Goal: Information Seeking & Learning: Learn about a topic

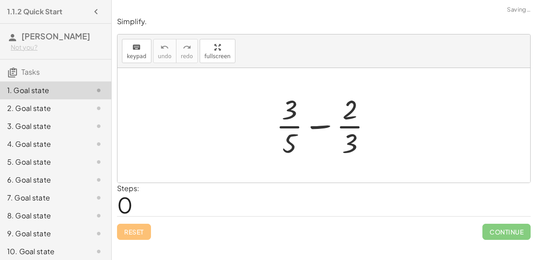
click at [321, 128] on div at bounding box center [328, 125] width 112 height 69
drag, startPoint x: 350, startPoint y: 102, endPoint x: 369, endPoint y: 135, distance: 37.4
click at [369, 135] on div at bounding box center [328, 125] width 112 height 69
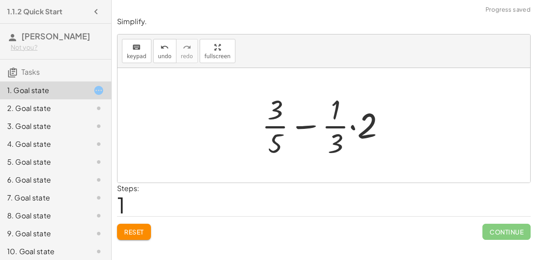
click at [352, 127] on div at bounding box center [327, 125] width 140 height 69
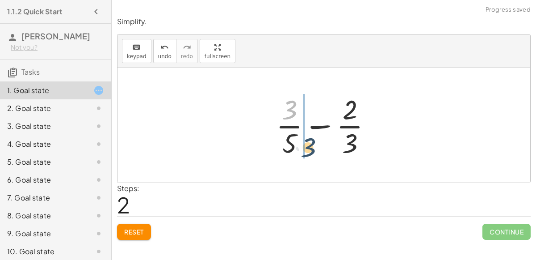
drag, startPoint x: 294, startPoint y: 109, endPoint x: 312, endPoint y: 146, distance: 41.4
click at [312, 146] on div at bounding box center [328, 125] width 112 height 69
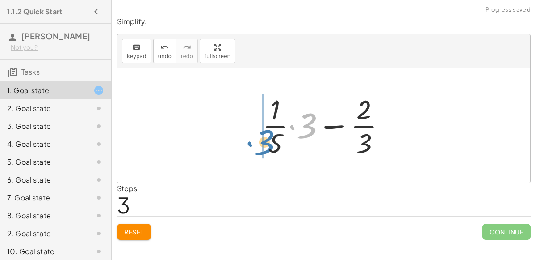
drag, startPoint x: 312, startPoint y: 116, endPoint x: 265, endPoint y: 131, distance: 49.3
click at [265, 131] on div at bounding box center [328, 125] width 140 height 69
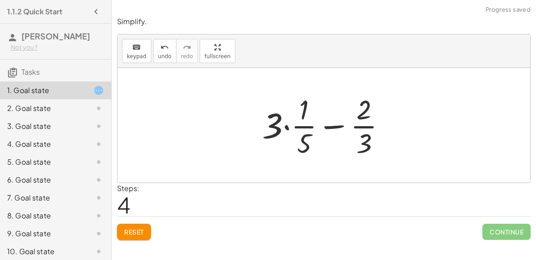
click at [273, 128] on div at bounding box center [328, 125] width 140 height 69
click at [284, 129] on div at bounding box center [328, 125] width 140 height 69
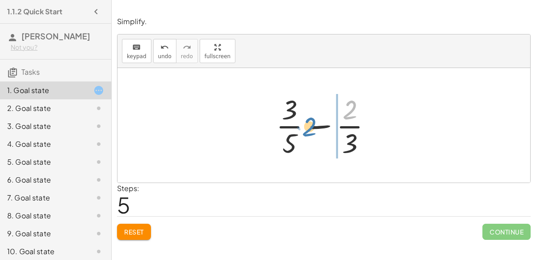
drag, startPoint x: 350, startPoint y: 116, endPoint x: 334, endPoint y: 125, distance: 17.8
click at [334, 125] on div at bounding box center [328, 125] width 112 height 69
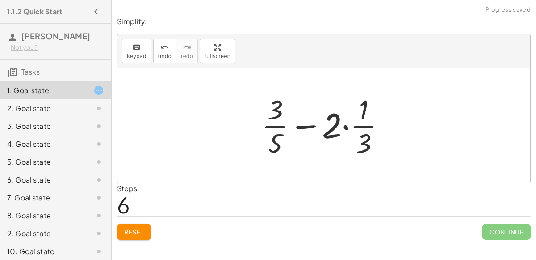
click at [361, 137] on div at bounding box center [327, 125] width 140 height 69
drag, startPoint x: 360, startPoint y: 135, endPoint x: 335, endPoint y: 122, distance: 28.0
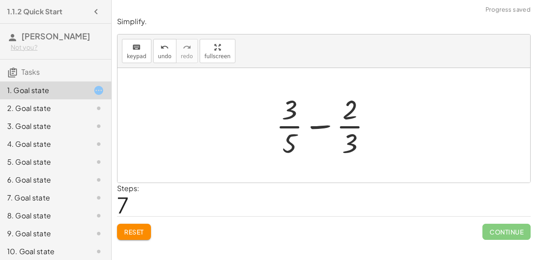
click at [315, 126] on div at bounding box center [328, 125] width 112 height 69
drag, startPoint x: 295, startPoint y: 98, endPoint x: 298, endPoint y: 107, distance: 9.8
click at [298, 107] on div at bounding box center [328, 125] width 112 height 69
click at [316, 126] on div at bounding box center [328, 125] width 112 height 69
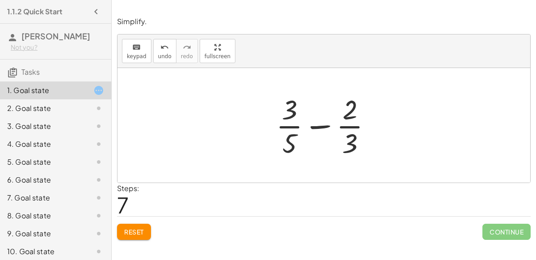
click at [346, 123] on div at bounding box center [328, 125] width 112 height 69
drag, startPoint x: 348, startPoint y: 152, endPoint x: 286, endPoint y: 112, distance: 74.0
click at [286, 112] on div at bounding box center [328, 125] width 112 height 69
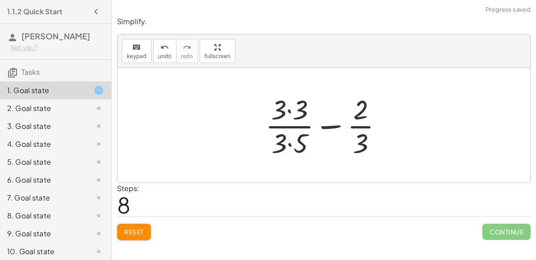
click at [290, 142] on div at bounding box center [328, 125] width 134 height 69
click at [291, 111] on div at bounding box center [328, 125] width 134 height 69
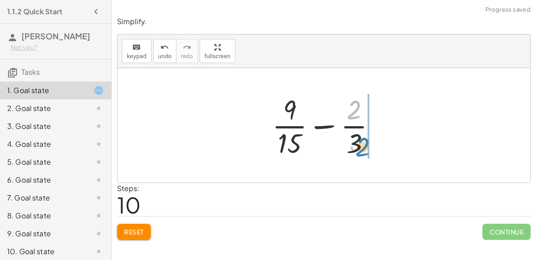
drag, startPoint x: 352, startPoint y: 111, endPoint x: 361, endPoint y: 148, distance: 37.4
click at [361, 148] on div at bounding box center [328, 125] width 120 height 69
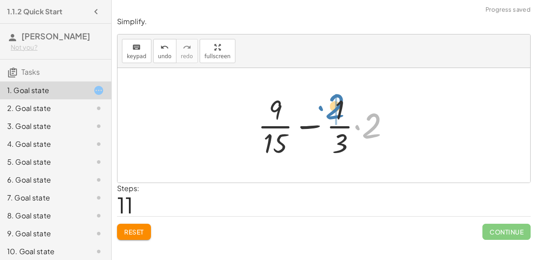
drag, startPoint x: 359, startPoint y: 127, endPoint x: 323, endPoint y: 107, distance: 41.8
click at [323, 107] on div at bounding box center [327, 125] width 148 height 69
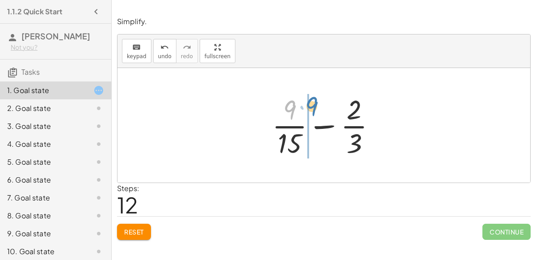
drag, startPoint x: 283, startPoint y: 104, endPoint x: 293, endPoint y: 100, distance: 10.5
click at [293, 100] on div at bounding box center [328, 125] width 120 height 69
drag, startPoint x: 354, startPoint y: 115, endPoint x: 349, endPoint y: 145, distance: 30.0
click at [349, 145] on div at bounding box center [328, 125] width 120 height 69
click at [158, 49] on div "undo" at bounding box center [164, 47] width 13 height 11
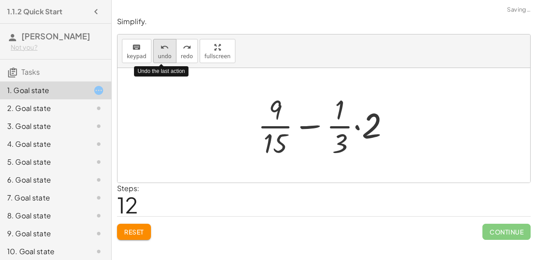
click at [158, 49] on div "undo" at bounding box center [164, 47] width 13 height 11
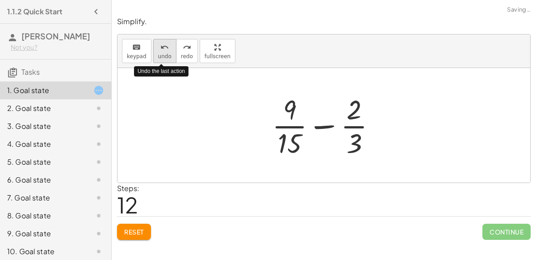
click at [158, 49] on div "undo" at bounding box center [164, 47] width 13 height 11
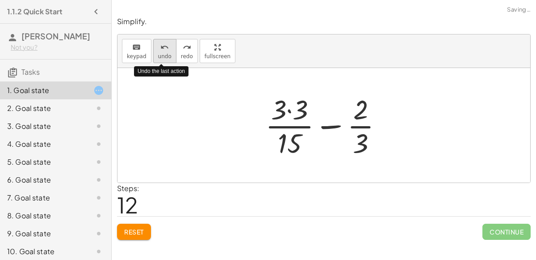
click at [158, 49] on div "undo" at bounding box center [164, 47] width 13 height 11
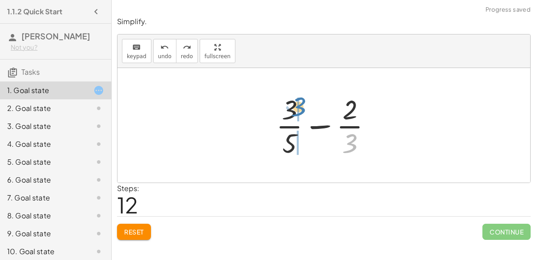
drag, startPoint x: 354, startPoint y: 139, endPoint x: 303, endPoint y: 102, distance: 62.8
click at [303, 102] on div at bounding box center [328, 125] width 112 height 69
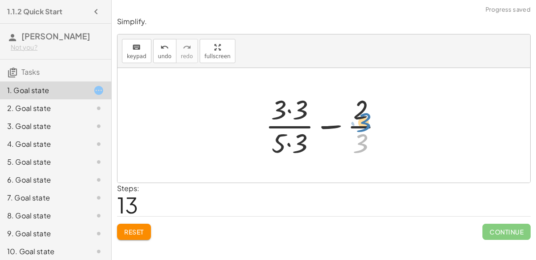
drag, startPoint x: 367, startPoint y: 146, endPoint x: 370, endPoint y: 131, distance: 15.4
click at [370, 131] on div at bounding box center [328, 125] width 134 height 69
click at [158, 54] on span "undo" at bounding box center [164, 56] width 13 height 6
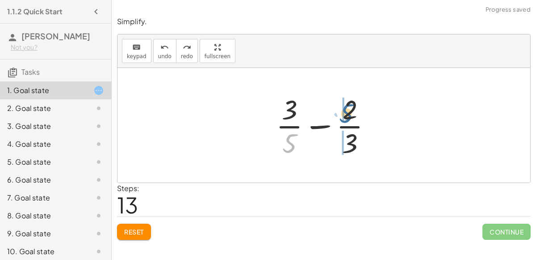
drag, startPoint x: 287, startPoint y: 146, endPoint x: 345, endPoint y: 115, distance: 65.4
click at [345, 115] on div at bounding box center [328, 125] width 112 height 69
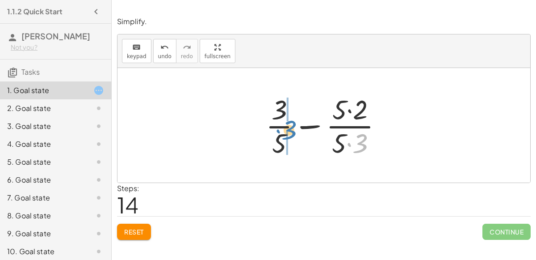
drag, startPoint x: 360, startPoint y: 142, endPoint x: 289, endPoint y: 128, distance: 72.4
click at [289, 128] on div at bounding box center [327, 125] width 133 height 69
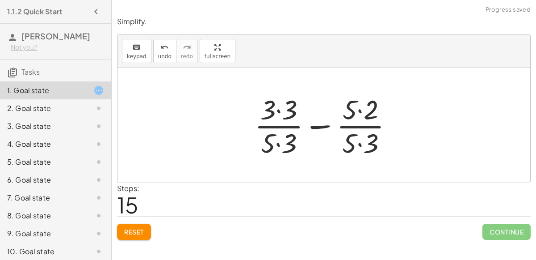
click at [354, 142] on div at bounding box center [327, 125] width 154 height 69
click at [357, 143] on div at bounding box center [327, 125] width 154 height 69
click at [355, 144] on div at bounding box center [327, 125] width 154 height 69
click at [358, 143] on div at bounding box center [327, 125] width 154 height 69
click at [277, 143] on div at bounding box center [328, 125] width 154 height 69
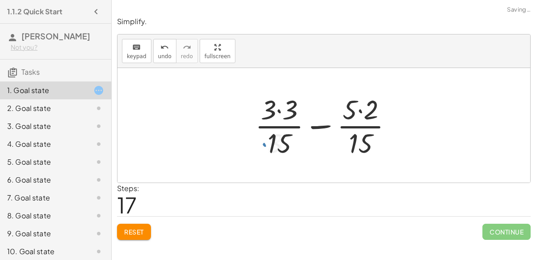
click at [281, 111] on div at bounding box center [328, 125] width 154 height 69
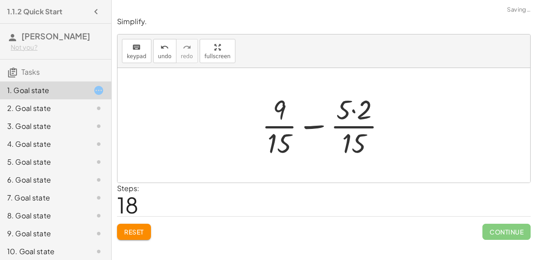
click at [346, 110] on div at bounding box center [327, 125] width 140 height 69
click at [357, 111] on div at bounding box center [327, 125] width 140 height 69
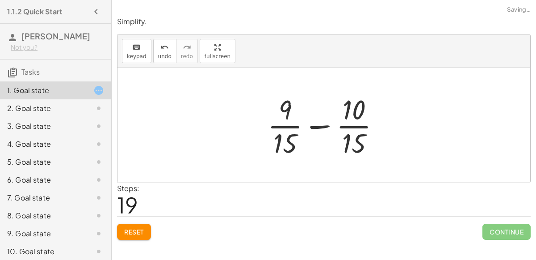
click at [318, 122] on div at bounding box center [327, 125] width 129 height 69
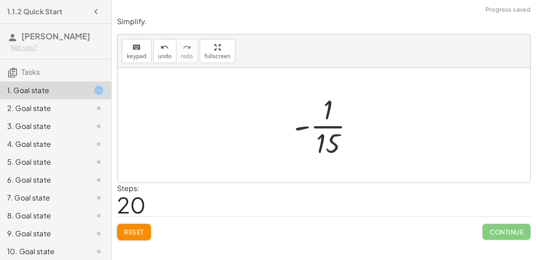
click at [307, 127] on div at bounding box center [328, 125] width 76 height 69
click at [311, 126] on div at bounding box center [328, 125] width 76 height 69
click at [316, 127] on div at bounding box center [328, 125] width 76 height 69
click at [162, 46] on icon "undo" at bounding box center [164, 47] width 8 height 11
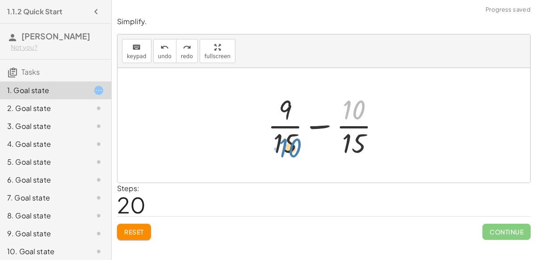
drag, startPoint x: 353, startPoint y: 114, endPoint x: 288, endPoint y: 151, distance: 74.1
click at [288, 151] on div at bounding box center [327, 125] width 129 height 69
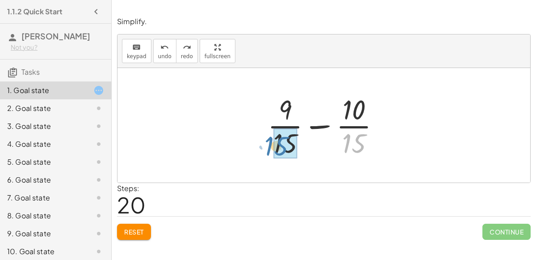
drag, startPoint x: 358, startPoint y: 143, endPoint x: 287, endPoint y: 146, distance: 70.7
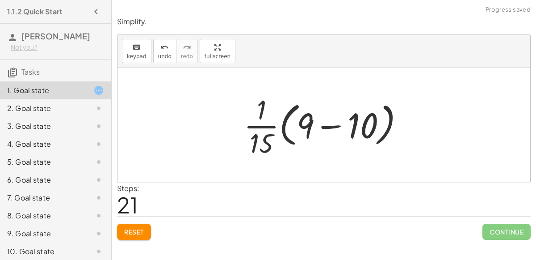
click at [327, 127] on div at bounding box center [328, 125] width 177 height 69
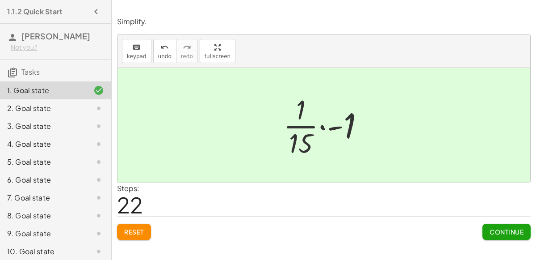
click at [101, 105] on icon at bounding box center [98, 108] width 11 height 11
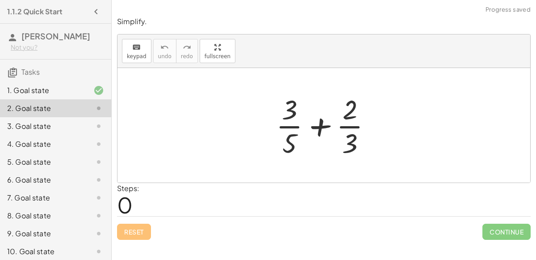
click at [321, 120] on div at bounding box center [328, 125] width 112 height 69
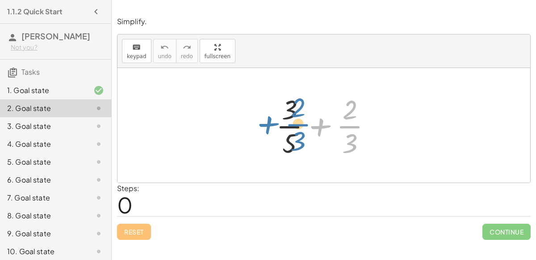
drag, startPoint x: 349, startPoint y: 124, endPoint x: 291, endPoint y: 121, distance: 58.7
click at [291, 121] on div at bounding box center [328, 125] width 112 height 69
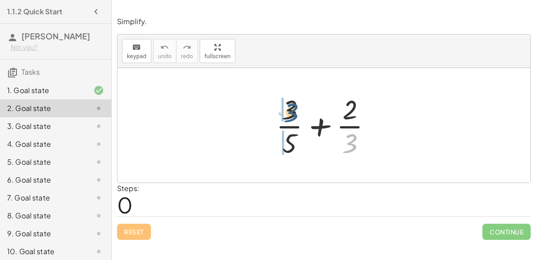
drag, startPoint x: 348, startPoint y: 140, endPoint x: 290, endPoint y: 109, distance: 65.4
click at [290, 109] on div at bounding box center [328, 125] width 112 height 69
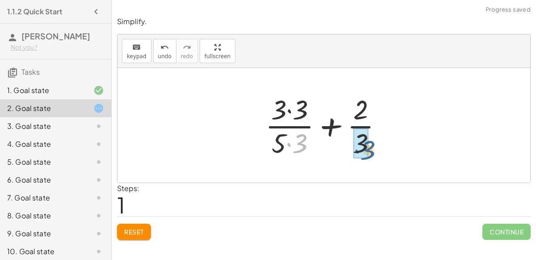
drag, startPoint x: 300, startPoint y: 138, endPoint x: 368, endPoint y: 143, distance: 68.2
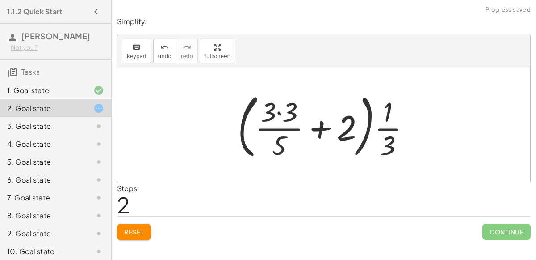
click at [321, 123] on div at bounding box center [327, 125] width 189 height 74
click at [369, 122] on div at bounding box center [327, 125] width 189 height 74
click at [382, 129] on div at bounding box center [327, 125] width 189 height 74
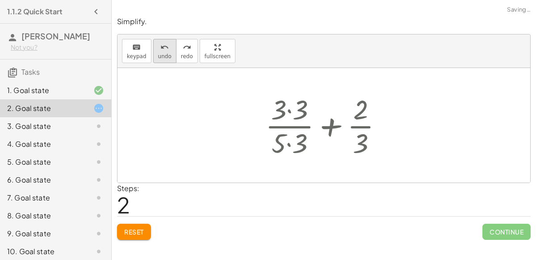
click at [170, 48] on button "undo undo" at bounding box center [164, 51] width 23 height 24
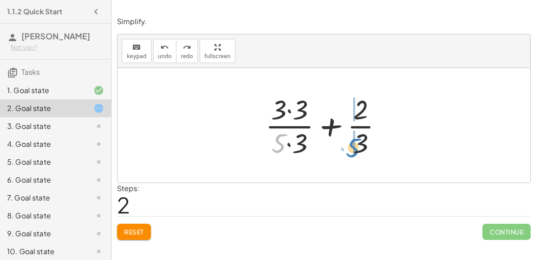
drag, startPoint x: 276, startPoint y: 142, endPoint x: 351, endPoint y: 146, distance: 74.8
click at [351, 146] on div at bounding box center [328, 125] width 134 height 69
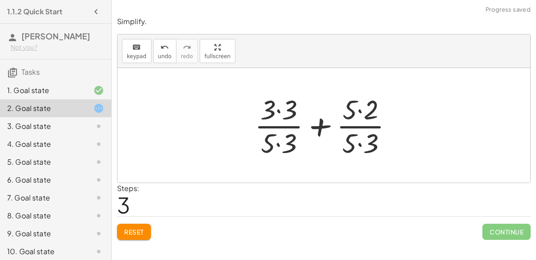
click at [358, 145] on div at bounding box center [327, 125] width 154 height 69
click at [281, 143] on div at bounding box center [328, 125] width 154 height 69
click at [288, 103] on div at bounding box center [328, 125] width 154 height 69
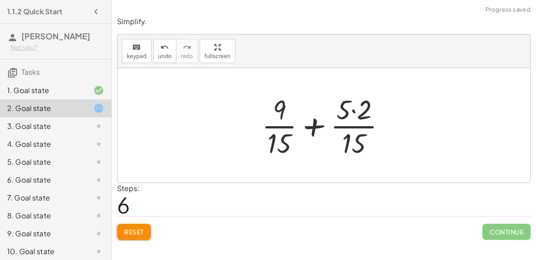
click at [346, 113] on div at bounding box center [327, 125] width 140 height 69
click at [352, 113] on div at bounding box center [327, 125] width 140 height 69
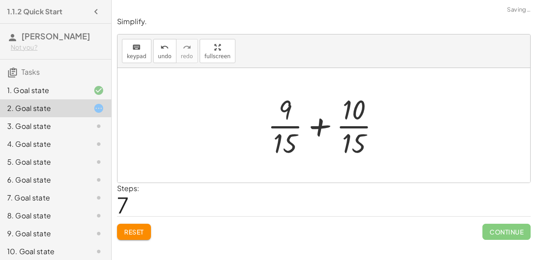
click at [315, 123] on div at bounding box center [327, 125] width 129 height 69
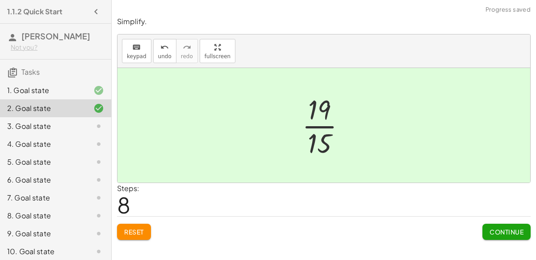
click at [87, 153] on div "3. Goal state" at bounding box center [55, 162] width 111 height 18
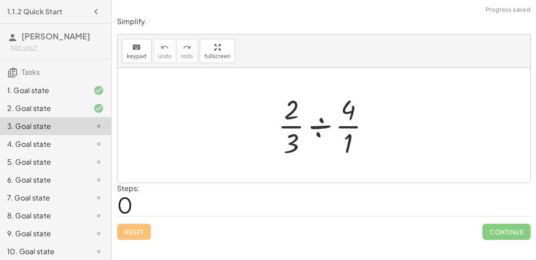
click at [322, 120] on div at bounding box center [328, 125] width 108 height 69
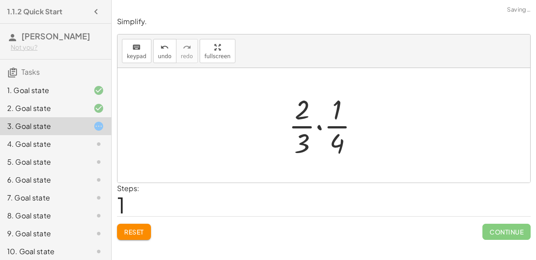
click at [320, 124] on div at bounding box center [327, 125] width 86 height 69
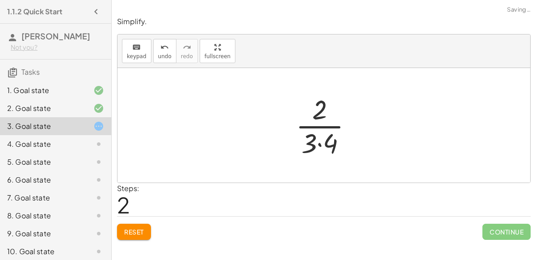
click at [321, 142] on div at bounding box center [327, 125] width 73 height 69
click at [321, 141] on div at bounding box center [328, 125] width 60 height 69
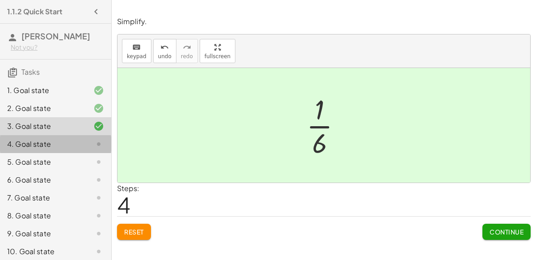
click at [75, 146] on div "4. Goal state" at bounding box center [43, 144] width 72 height 11
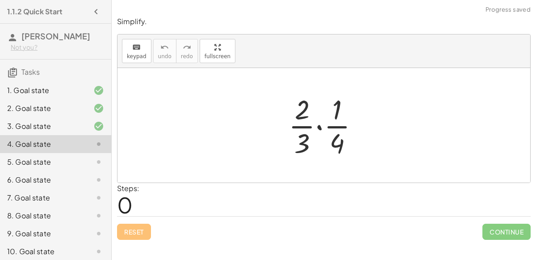
click at [318, 124] on div at bounding box center [327, 125] width 86 height 69
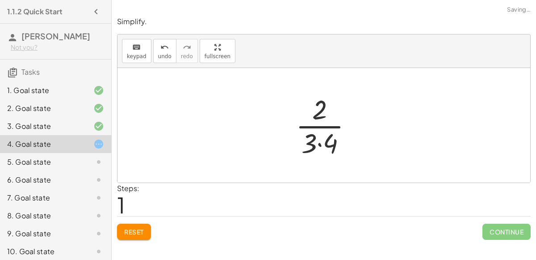
click at [323, 144] on div at bounding box center [327, 125] width 73 height 69
click at [325, 136] on div at bounding box center [328, 125] width 60 height 69
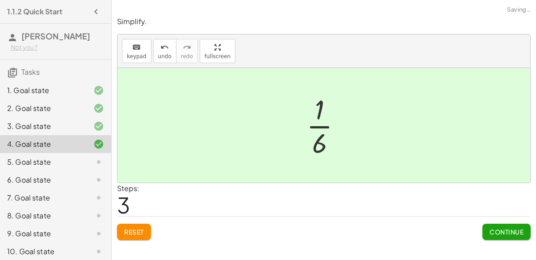
click at [78, 163] on div "5. Goal state" at bounding box center [43, 161] width 72 height 11
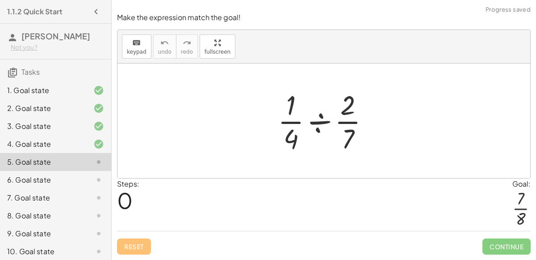
click at [330, 129] on div at bounding box center [328, 120] width 108 height 69
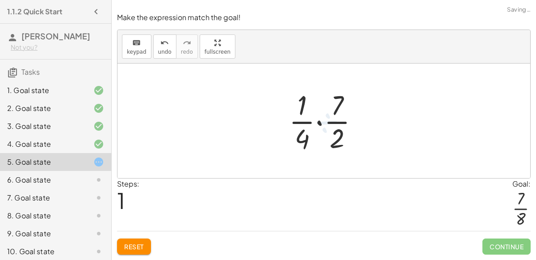
click at [322, 124] on div at bounding box center [328, 120] width 86 height 69
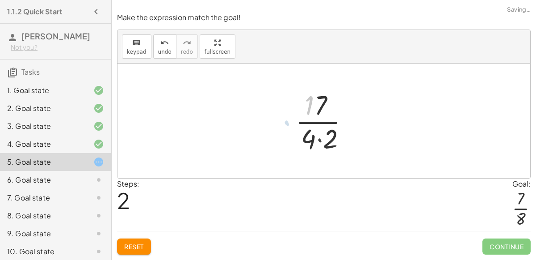
click at [322, 124] on div at bounding box center [327, 120] width 72 height 69
click at [321, 135] on div at bounding box center [327, 120] width 72 height 69
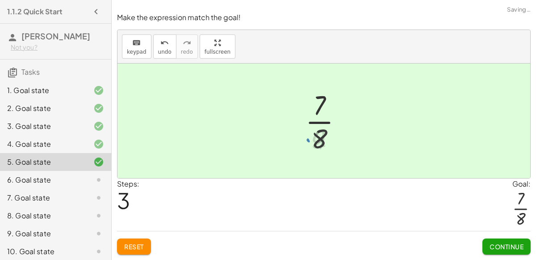
click at [321, 133] on div at bounding box center [327, 120] width 52 height 69
click at [95, 179] on icon at bounding box center [98, 179] width 11 height 11
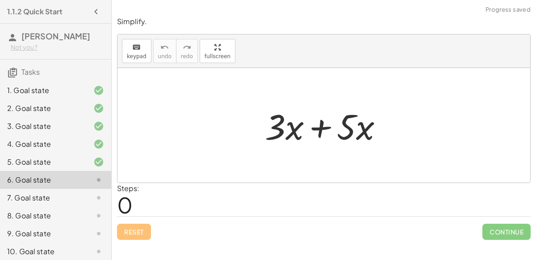
click at [329, 127] on div at bounding box center [328, 125] width 135 height 46
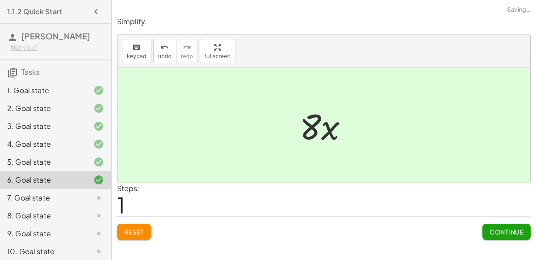
click at [99, 197] on icon at bounding box center [98, 197] width 11 height 11
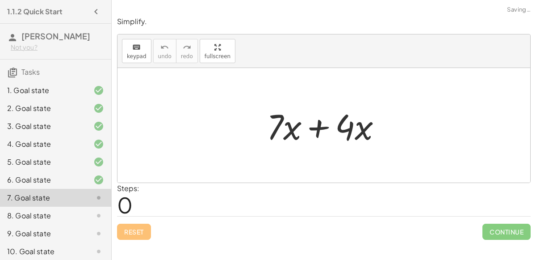
click at [310, 127] on div at bounding box center [327, 125] width 131 height 46
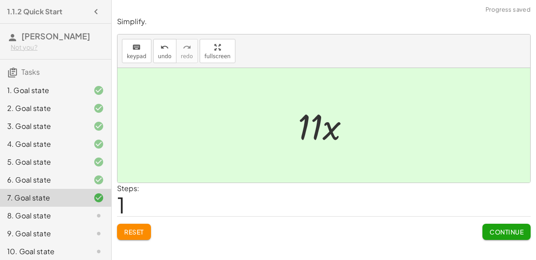
click at [311, 129] on div at bounding box center [328, 125] width 68 height 46
click at [88, 214] on div at bounding box center [91, 215] width 25 height 11
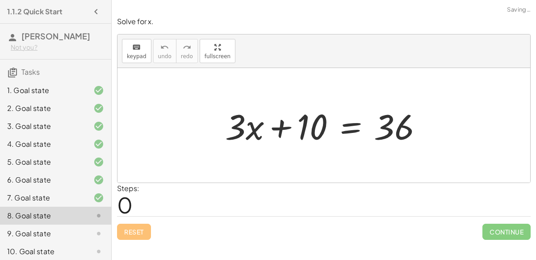
click at [306, 149] on div "+ · 3 · x + 10 = 36" at bounding box center [324, 125] width 225 height 51
click at [275, 117] on div at bounding box center [328, 125] width 214 height 46
click at [353, 122] on div at bounding box center [328, 125] width 214 height 46
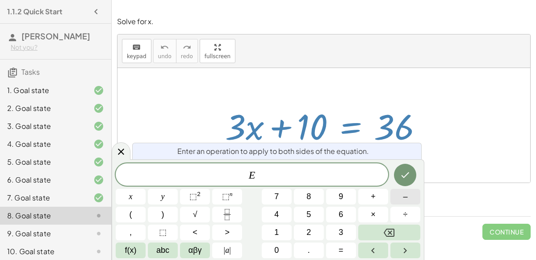
click at [391, 195] on button "–" at bounding box center [406, 197] width 30 height 16
click at [275, 237] on span "1" at bounding box center [276, 232] width 4 height 12
click at [278, 245] on span "0" at bounding box center [276, 250] width 4 height 12
click at [409, 177] on icon "Done" at bounding box center [405, 174] width 11 height 11
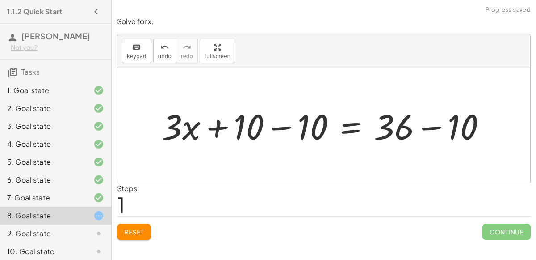
click at [278, 124] on div at bounding box center [327, 125] width 341 height 46
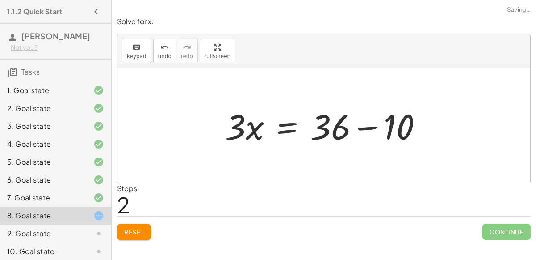
click at [374, 125] on div at bounding box center [328, 125] width 214 height 46
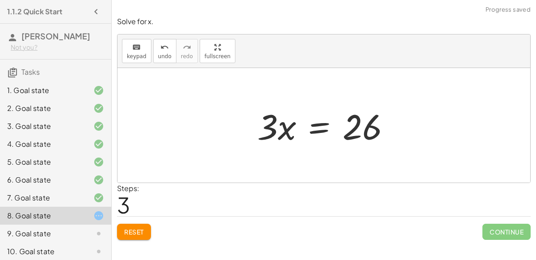
click at [339, 130] on div at bounding box center [327, 125] width 149 height 46
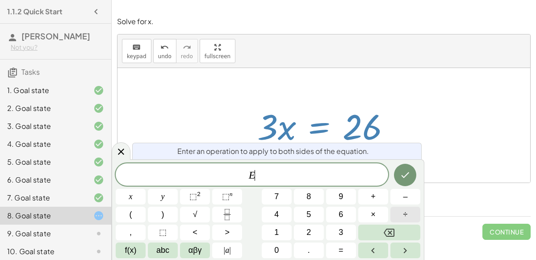
click at [401, 211] on button "÷" at bounding box center [406, 215] width 30 height 16
click at [347, 228] on button "3" at bounding box center [341, 232] width 30 height 16
click at [404, 179] on icon "Done" at bounding box center [405, 174] width 11 height 11
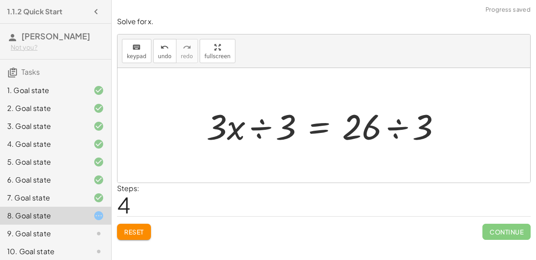
click at [220, 118] on div at bounding box center [327, 125] width 251 height 46
click at [266, 127] on div at bounding box center [327, 125] width 251 height 46
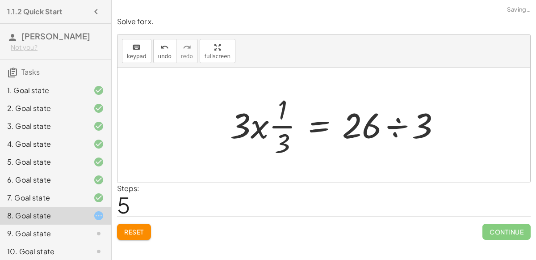
click at [394, 123] on div at bounding box center [339, 125] width 227 height 69
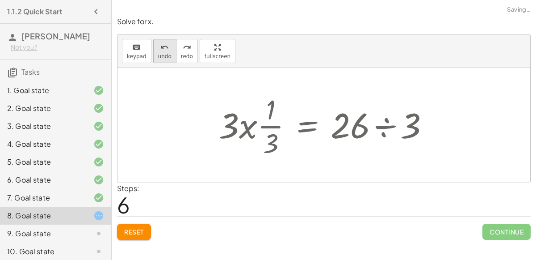
click at [163, 47] on icon "undo" at bounding box center [164, 47] width 8 height 11
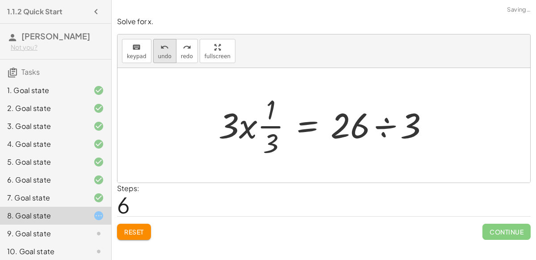
click at [163, 47] on icon "undo" at bounding box center [164, 47] width 8 height 11
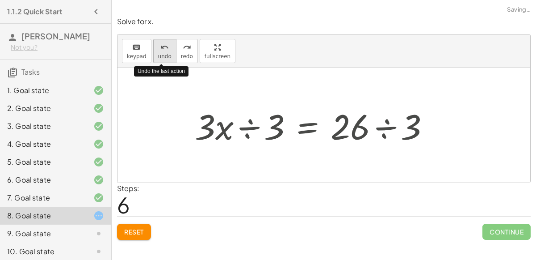
click at [163, 47] on icon "undo" at bounding box center [164, 47] width 8 height 11
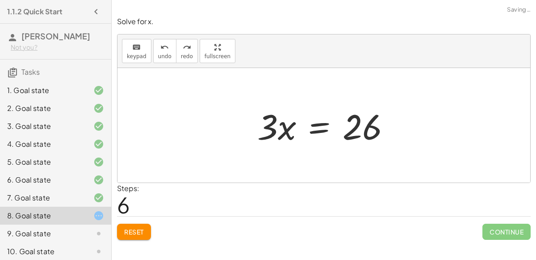
click at [321, 132] on div at bounding box center [327, 125] width 149 height 46
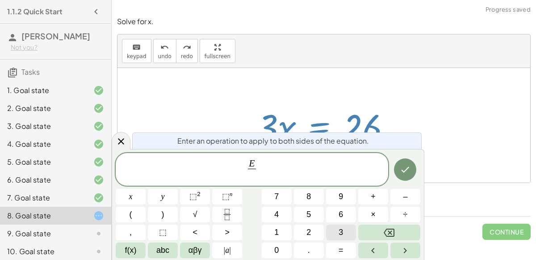
click at [341, 228] on span "3" at bounding box center [341, 232] width 4 height 12
click at [403, 167] on icon "Done" at bounding box center [405, 169] width 11 height 11
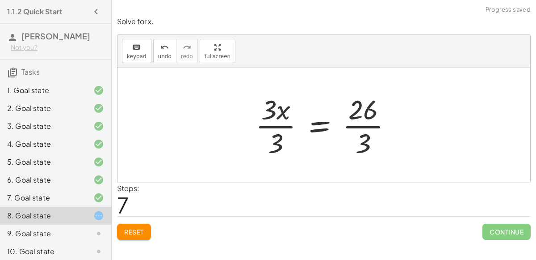
click at [283, 119] on div at bounding box center [327, 125] width 153 height 69
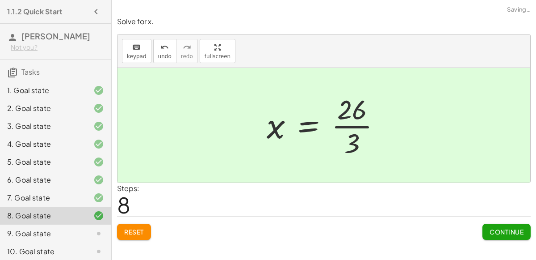
click at [358, 122] on div at bounding box center [327, 125] width 131 height 69
click at [96, 237] on icon at bounding box center [98, 233] width 11 height 11
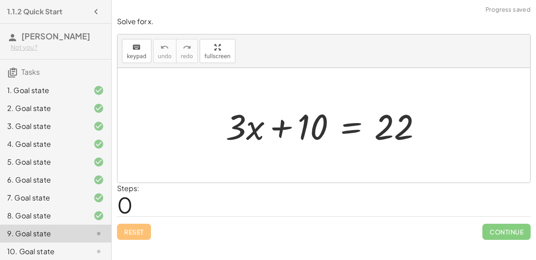
click at [343, 124] on div at bounding box center [327, 125] width 213 height 46
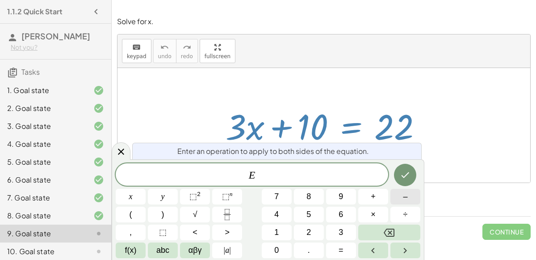
click at [401, 196] on button "–" at bounding box center [406, 197] width 30 height 16
click at [278, 230] on span "1" at bounding box center [276, 232] width 4 height 12
click at [284, 249] on button "0" at bounding box center [277, 250] width 30 height 16
click at [400, 176] on icon "Done" at bounding box center [405, 174] width 11 height 11
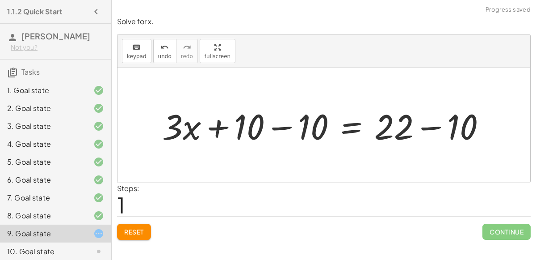
click at [285, 129] on div at bounding box center [328, 125] width 340 height 46
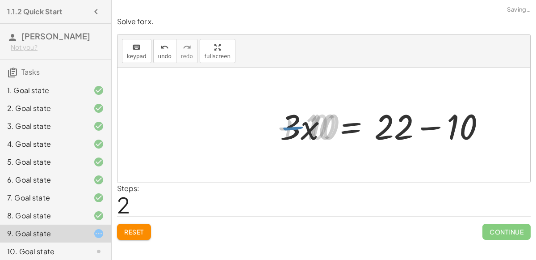
click at [403, 127] on div at bounding box center [391, 125] width 213 height 46
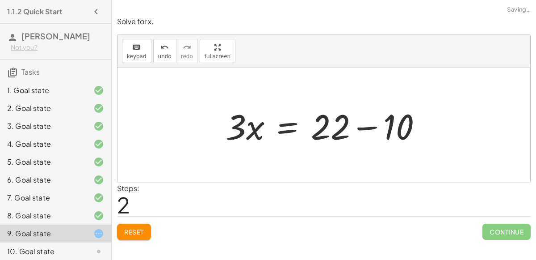
click at [372, 131] on div at bounding box center [327, 125] width 213 height 46
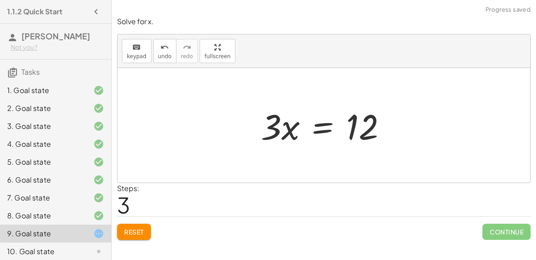
click at [286, 127] on div at bounding box center [328, 125] width 142 height 46
click at [329, 125] on div at bounding box center [328, 125] width 142 height 46
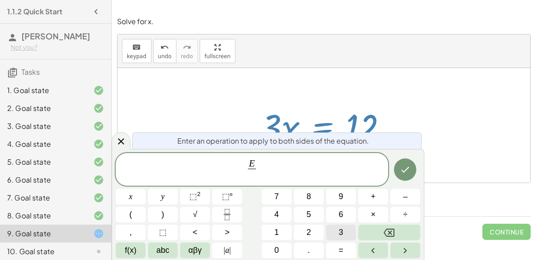
click at [337, 231] on button "3" at bounding box center [341, 232] width 30 height 16
click at [407, 168] on icon "Done" at bounding box center [405, 169] width 11 height 11
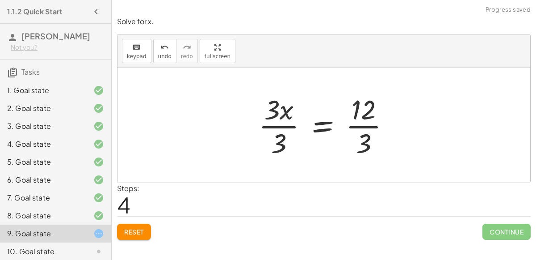
click at [299, 128] on div at bounding box center [328, 125] width 148 height 69
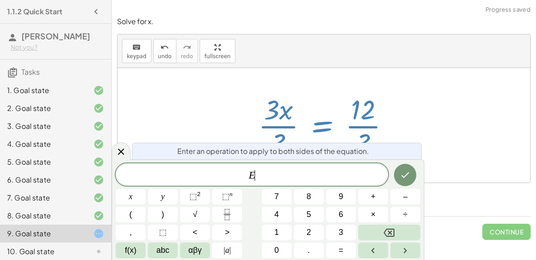
click at [289, 126] on div at bounding box center [328, 125] width 148 height 69
click at [402, 177] on icon "Done" at bounding box center [405, 174] width 11 height 11
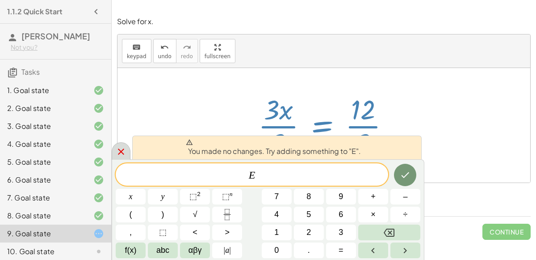
click at [118, 145] on div at bounding box center [121, 150] width 19 height 17
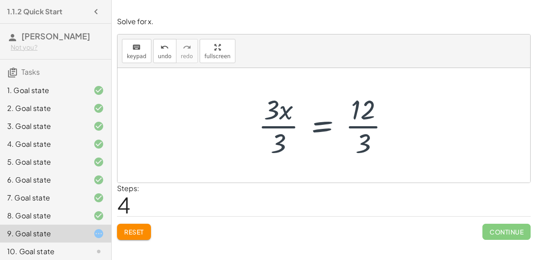
click at [281, 114] on div at bounding box center [328, 125] width 148 height 69
click at [292, 126] on div at bounding box center [328, 125] width 148 height 69
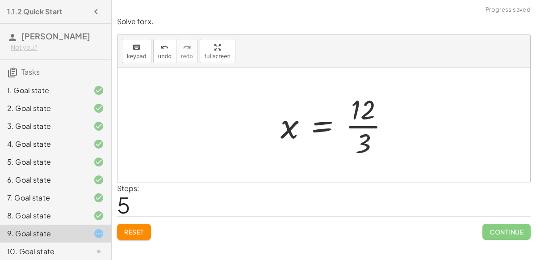
click at [353, 127] on div at bounding box center [338, 125] width 125 height 69
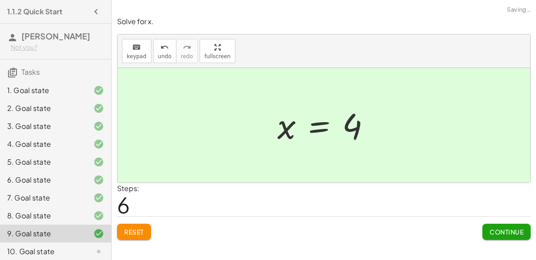
scroll to position [39, 0]
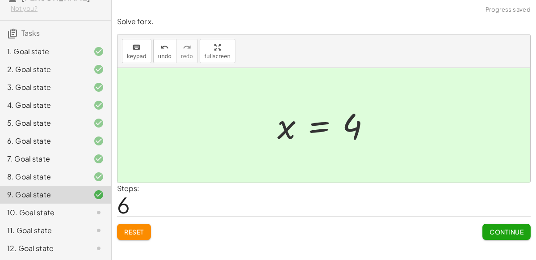
click at [97, 213] on icon at bounding box center [98, 212] width 11 height 11
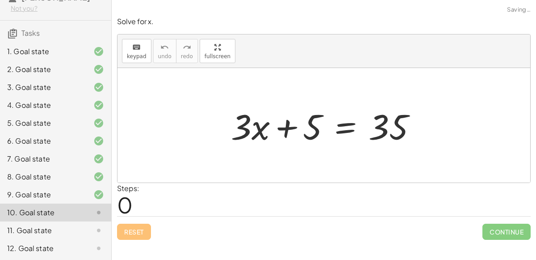
click at [282, 127] on div at bounding box center [328, 125] width 202 height 46
click at [337, 135] on div at bounding box center [328, 125] width 202 height 46
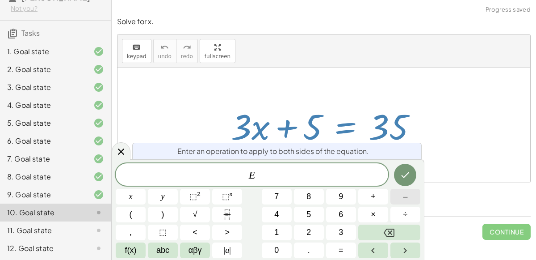
click at [409, 199] on button "–" at bounding box center [406, 197] width 30 height 16
click at [306, 210] on button "5" at bounding box center [309, 215] width 30 height 16
click at [398, 177] on button "Done" at bounding box center [405, 175] width 22 height 22
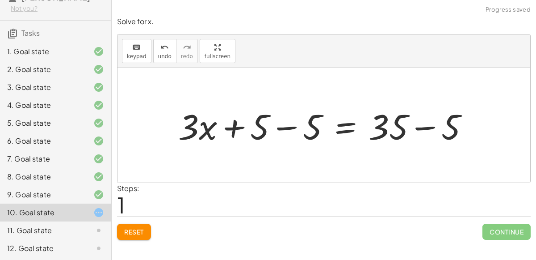
click at [288, 129] on div at bounding box center [327, 125] width 307 height 46
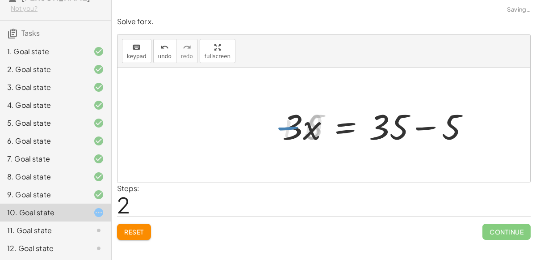
click at [425, 122] on div at bounding box center [380, 125] width 202 height 46
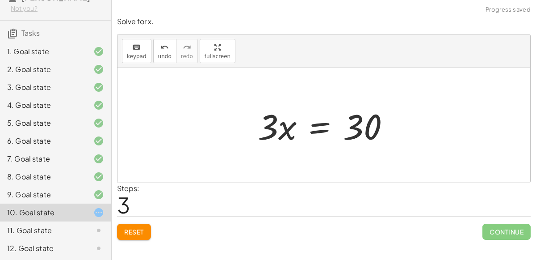
click at [307, 129] on div at bounding box center [327, 125] width 148 height 46
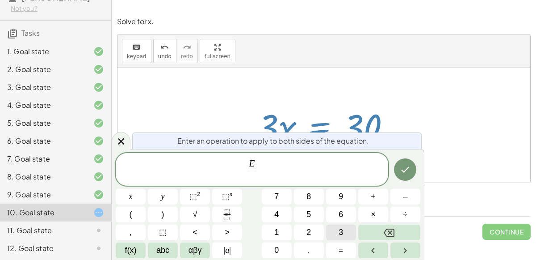
click at [333, 224] on button "3" at bounding box center [341, 232] width 30 height 16
click at [409, 175] on button "Done" at bounding box center [405, 169] width 22 height 22
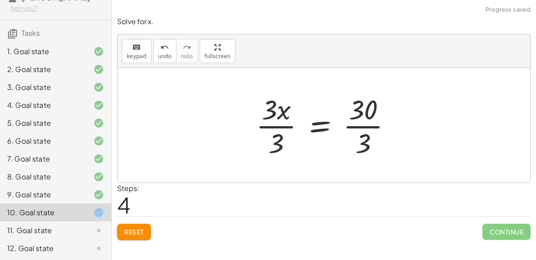
click at [286, 125] on div at bounding box center [328, 125] width 152 height 69
click at [357, 127] on div at bounding box center [339, 125] width 130 height 69
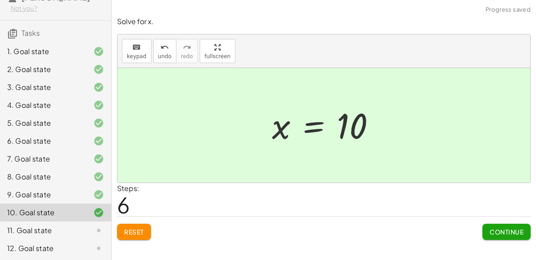
click at [62, 224] on div "11. Goal state" at bounding box center [55, 230] width 111 height 18
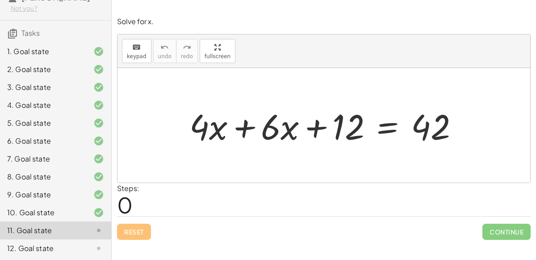
click at [241, 126] on div at bounding box center [328, 125] width 286 height 46
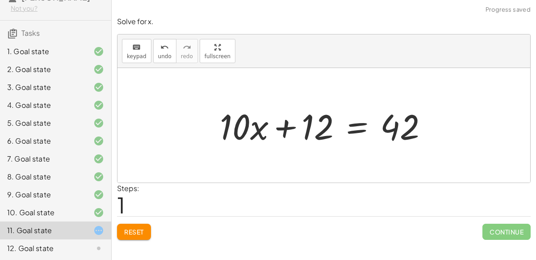
click at [288, 126] on div at bounding box center [327, 125] width 224 height 46
click at [351, 131] on div at bounding box center [327, 125] width 224 height 46
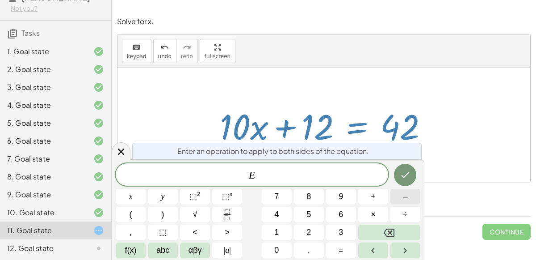
click at [398, 192] on button "–" at bounding box center [406, 197] width 30 height 16
click at [279, 228] on span "1" at bounding box center [276, 232] width 4 height 12
click at [308, 231] on span "2" at bounding box center [309, 232] width 4 height 12
click at [146, 189] on div at bounding box center [131, 197] width 30 height 16
click at [414, 173] on button "Done" at bounding box center [405, 175] width 22 height 22
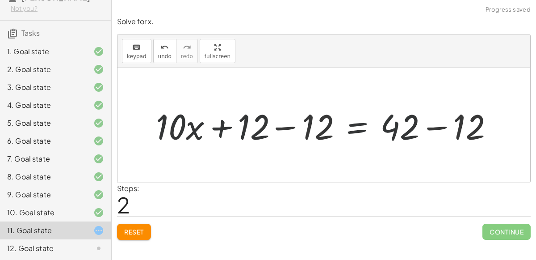
click at [299, 126] on div at bounding box center [327, 125] width 355 height 46
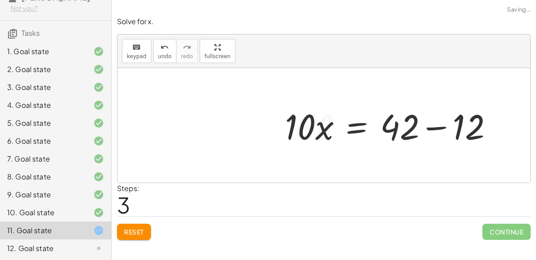
click at [430, 131] on div at bounding box center [393, 125] width 224 height 46
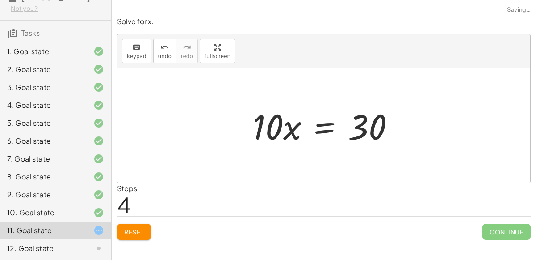
click at [325, 127] on div at bounding box center [328, 125] width 158 height 46
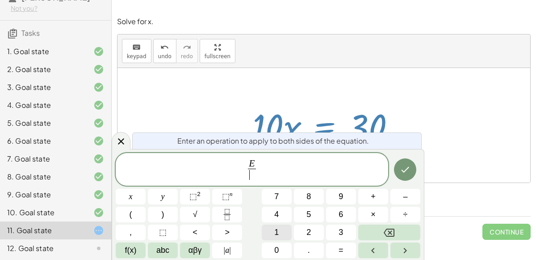
click at [278, 231] on span "1" at bounding box center [276, 232] width 4 height 12
click at [286, 241] on div "E 1 ​ ​ x y ⬚ 2 ⬚ n 7 8 9 + – ( ) √ 4 5 6 × ÷ , ⬚ < > 1 2 3 f(x) abc αβγ | a | …" at bounding box center [268, 205] width 305 height 105
click at [287, 242] on button "0" at bounding box center [277, 250] width 30 height 16
click at [412, 170] on button "Done" at bounding box center [405, 169] width 22 height 22
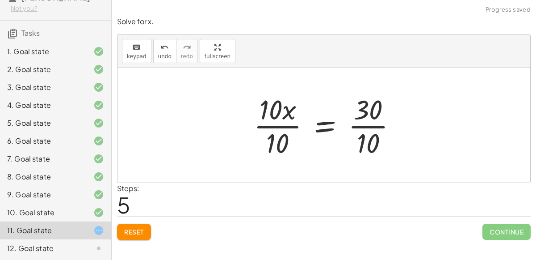
click at [291, 116] on div at bounding box center [329, 125] width 160 height 69
click at [292, 122] on div at bounding box center [328, 125] width 160 height 69
click at [292, 127] on div at bounding box center [328, 125] width 160 height 69
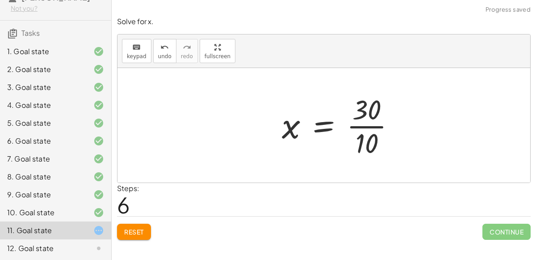
click at [352, 126] on div at bounding box center [343, 125] width 130 height 69
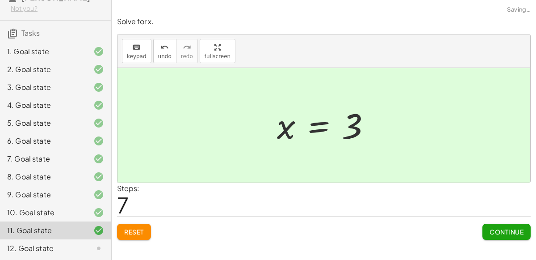
click at [69, 245] on div "12. Goal state" at bounding box center [43, 248] width 72 height 11
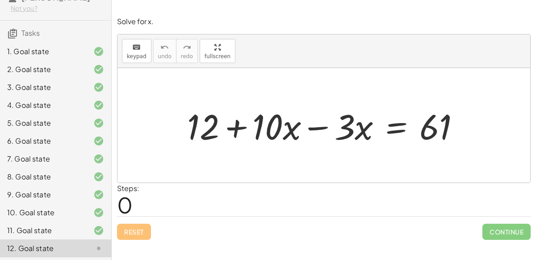
click at [317, 126] on div at bounding box center [328, 125] width 290 height 46
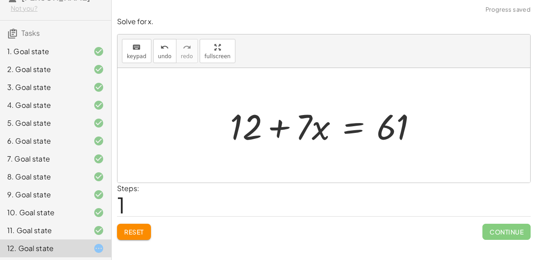
click at [324, 128] on div at bounding box center [327, 125] width 203 height 46
click at [284, 128] on div at bounding box center [327, 125] width 203 height 46
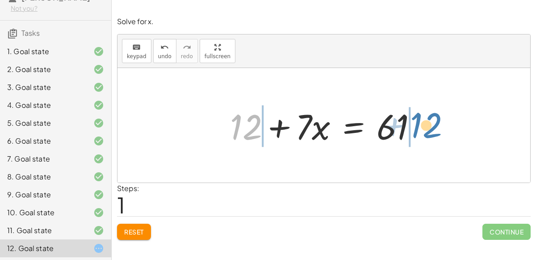
drag, startPoint x: 255, startPoint y: 124, endPoint x: 430, endPoint y: 119, distance: 175.3
click at [430, 119] on div "+ 12 + · 10 · x − · 3 · x = 61 + 12 + 12 + · x = 61 · 7" at bounding box center [324, 125] width 215 height 51
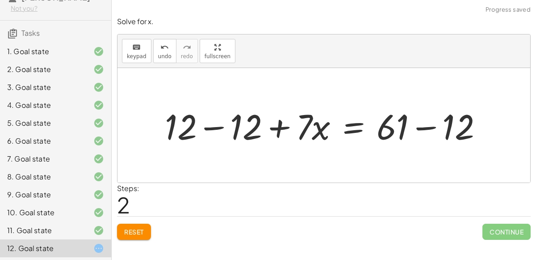
click at [426, 124] on div at bounding box center [327, 125] width 334 height 46
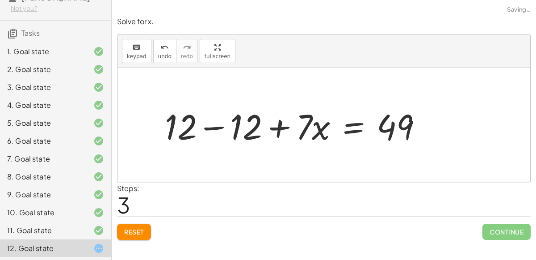
click at [215, 131] on div at bounding box center [297, 125] width 274 height 46
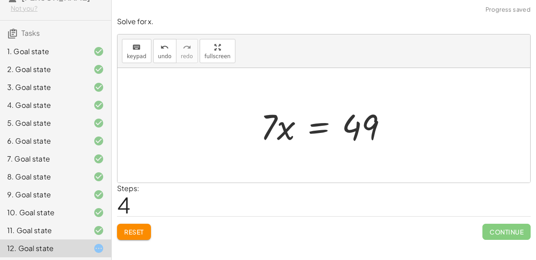
click at [302, 127] on div at bounding box center [327, 125] width 143 height 46
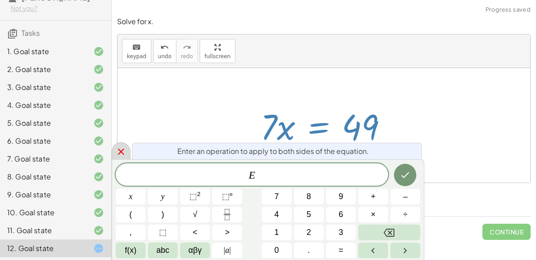
click at [127, 148] on div at bounding box center [121, 150] width 19 height 17
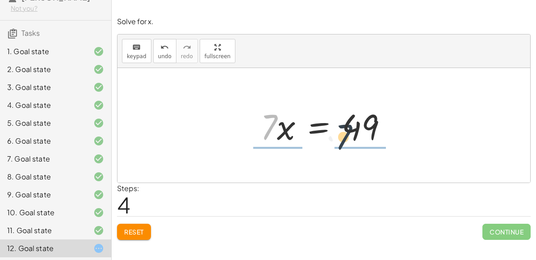
drag, startPoint x: 274, startPoint y: 131, endPoint x: 354, endPoint y: 143, distance: 81.7
click at [354, 143] on div at bounding box center [327, 125] width 143 height 46
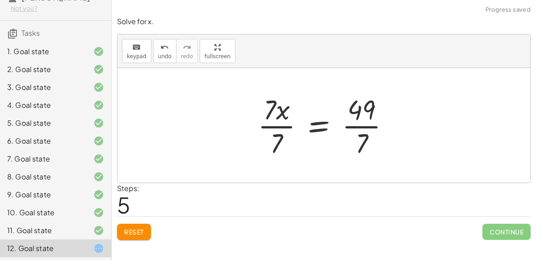
click at [360, 124] on div at bounding box center [327, 125] width 148 height 69
click at [278, 130] on div at bounding box center [315, 125] width 125 height 69
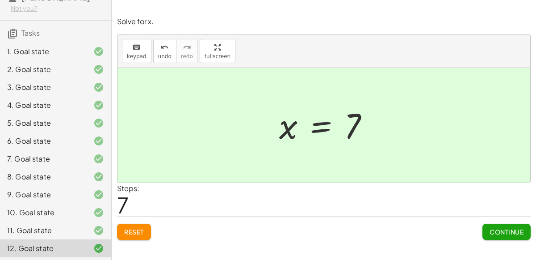
click at [520, 230] on span "Continue" at bounding box center [507, 232] width 34 height 8
